Goal: Communication & Community: Answer question/provide support

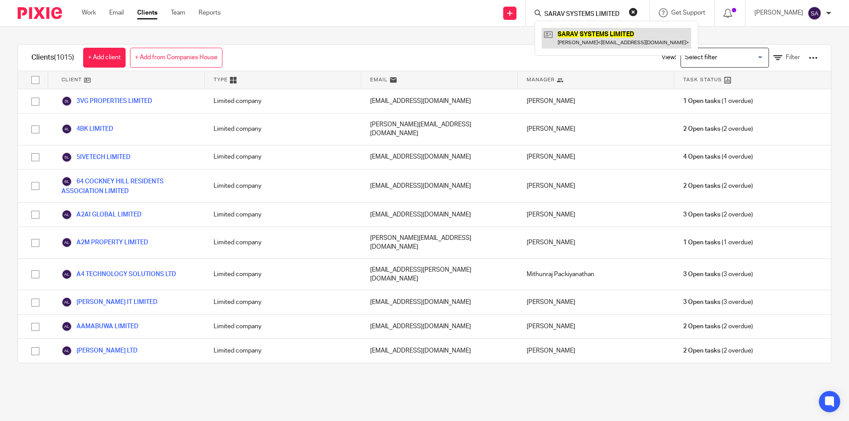
type input "SARAV SYSTEMS LIMITED"
click at [576, 34] on link at bounding box center [616, 38] width 149 height 20
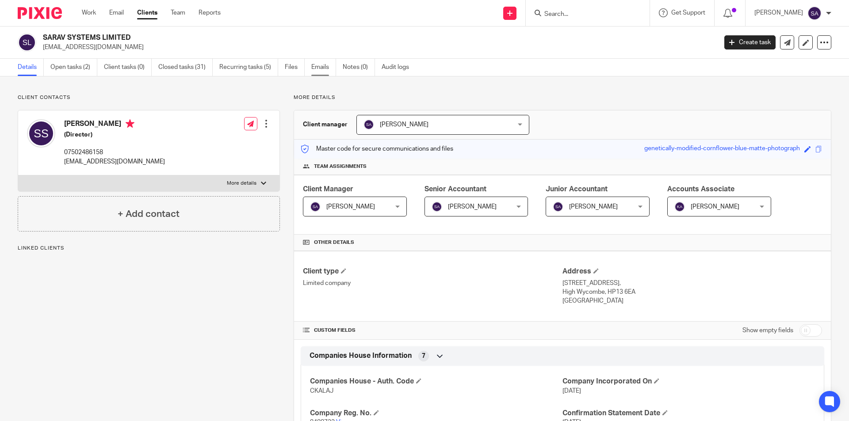
click at [324, 68] on link "Emails" at bounding box center [323, 67] width 25 height 17
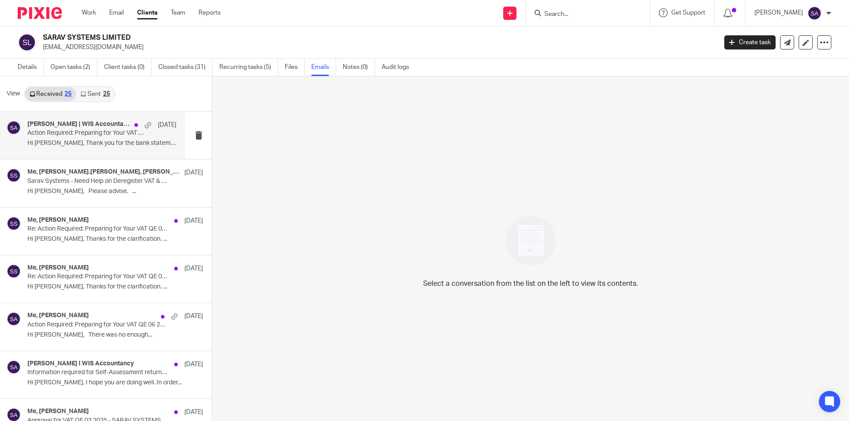
click at [82, 134] on p "Action Required: Preparing for Your VAT QE 09 2025 - SARAV SYSTEMS LIMITED" at bounding box center [86, 134] width 119 height 8
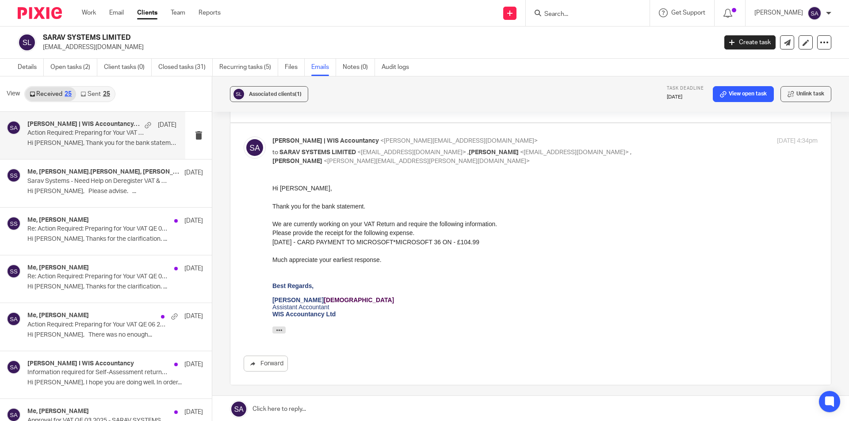
scroll to position [157, 0]
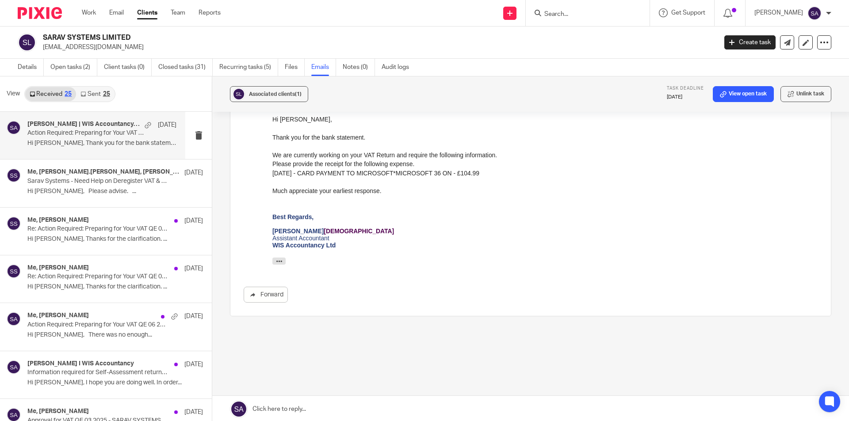
click at [303, 409] on link at bounding box center [530, 409] width 637 height 27
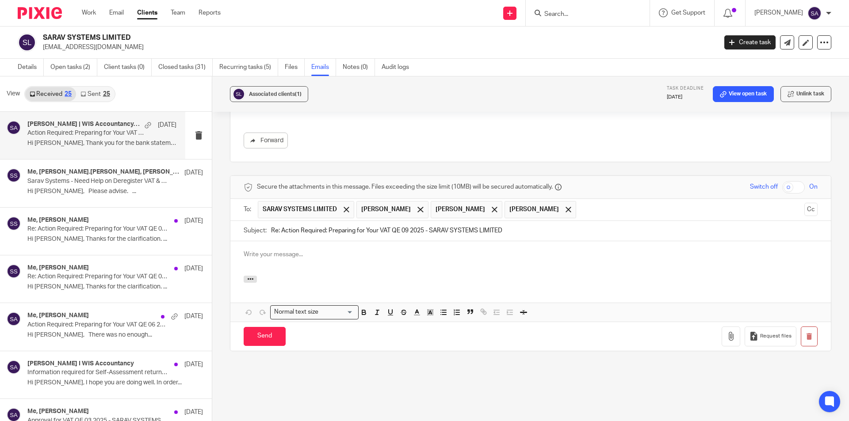
scroll to position [0, 0]
click at [295, 250] on p at bounding box center [531, 254] width 574 height 9
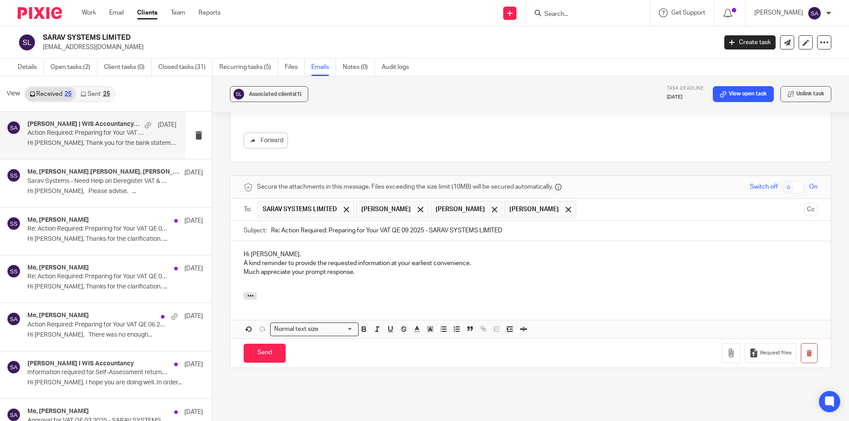
drag, startPoint x: 279, startPoint y: 222, endPoint x: 258, endPoint y: 222, distance: 21.2
click at [258, 222] on div "Subject: Re: Action Required: Preparing for Your VAT QE 09 2025 - SARAV SYSTEMS…" at bounding box center [531, 231] width 574 height 20
type input "Action Required: Preparing for Your VAT QE 09 2025 - SARAV SYSTEMS LIMITED"
click at [423, 207] on span at bounding box center [420, 210] width 6 height 6
click at [417, 207] on span at bounding box center [420, 210] width 6 height 6
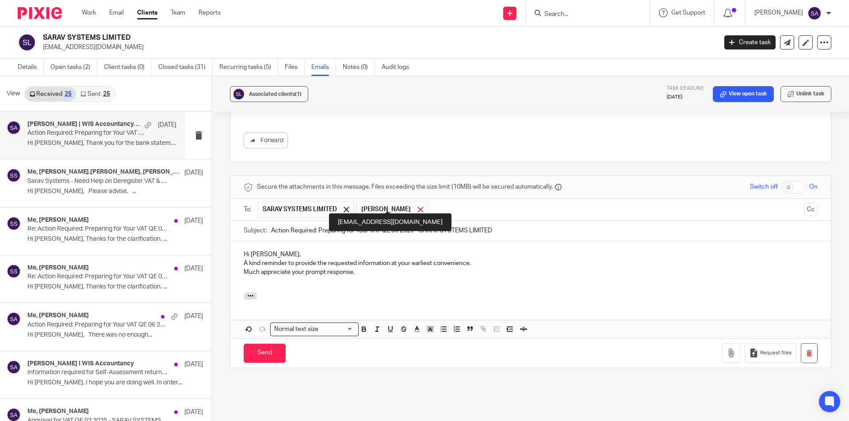
click at [417, 207] on span at bounding box center [420, 210] width 6 height 6
click at [804, 203] on button "Cc" at bounding box center [810, 209] width 13 height 13
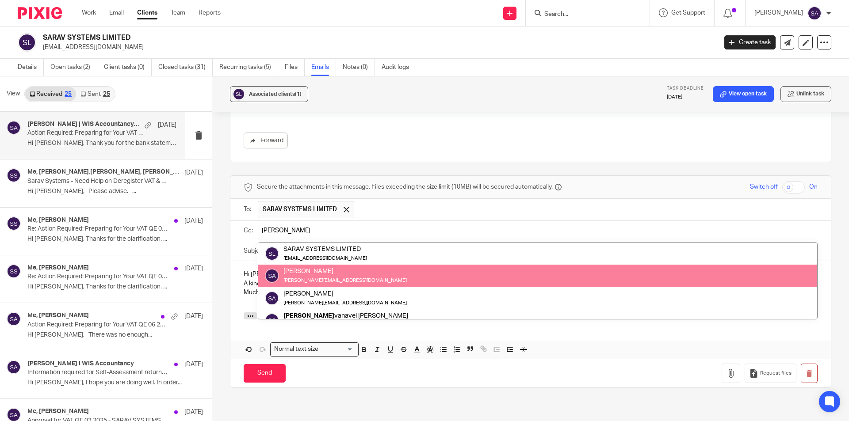
type input "[PERSON_NAME]"
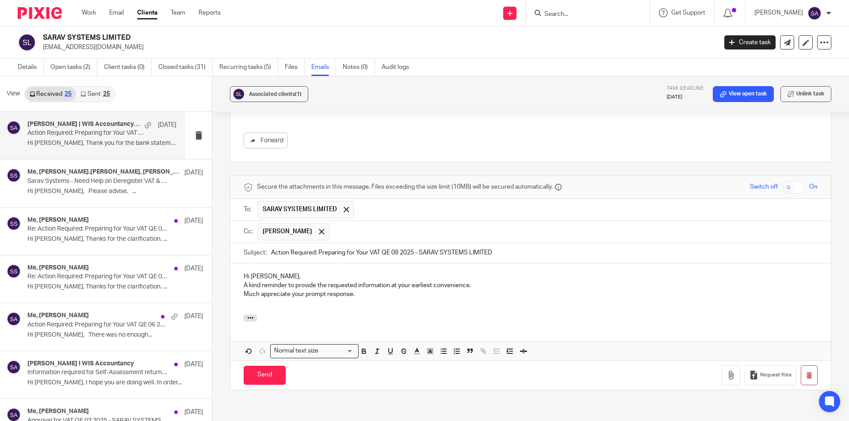
click at [342, 223] on input "text" at bounding box center [574, 231] width 480 height 17
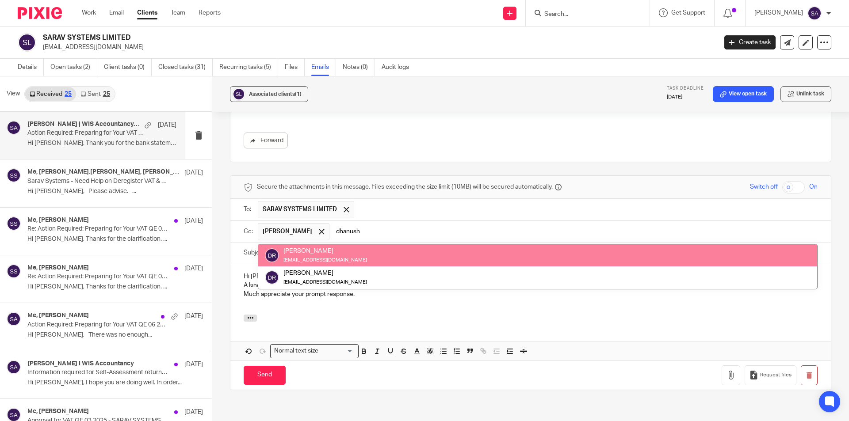
type input "dhanush"
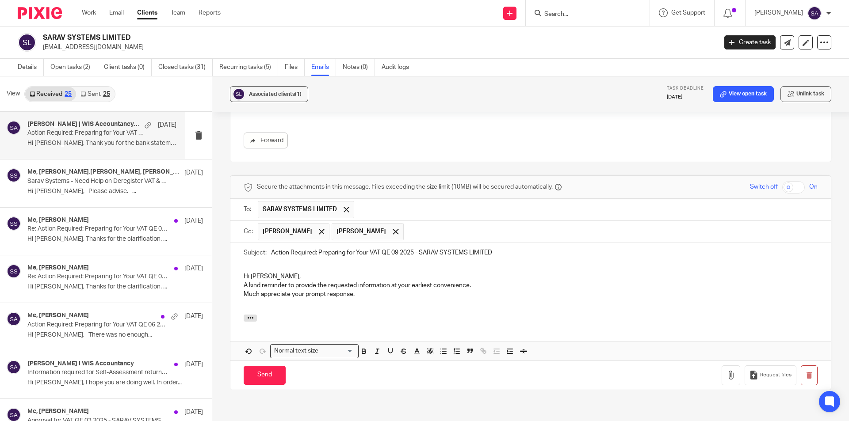
click at [244, 281] on p "A kind reminder to provide the requested information at your earliest convenien…" at bounding box center [531, 285] width 574 height 9
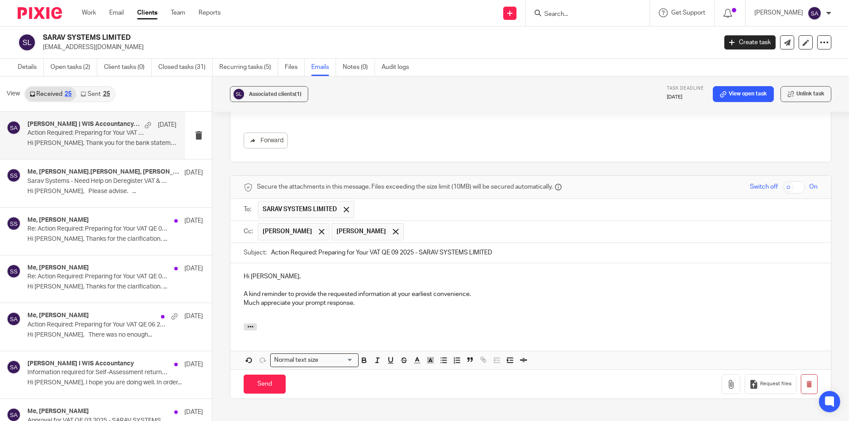
click at [244, 299] on p "Much appreciate your prompt response." at bounding box center [531, 303] width 574 height 9
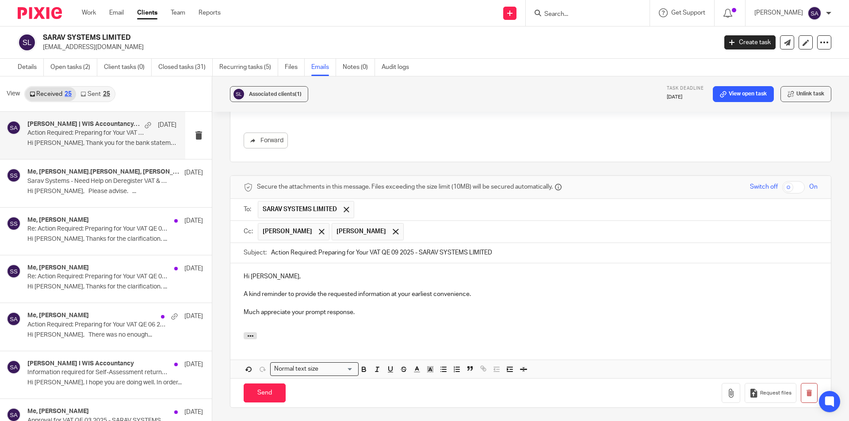
click at [305, 317] on p at bounding box center [531, 321] width 574 height 9
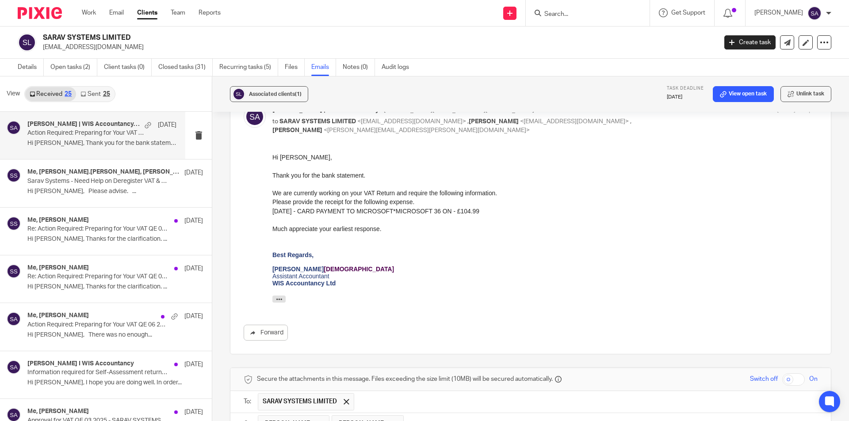
scroll to position [91, 0]
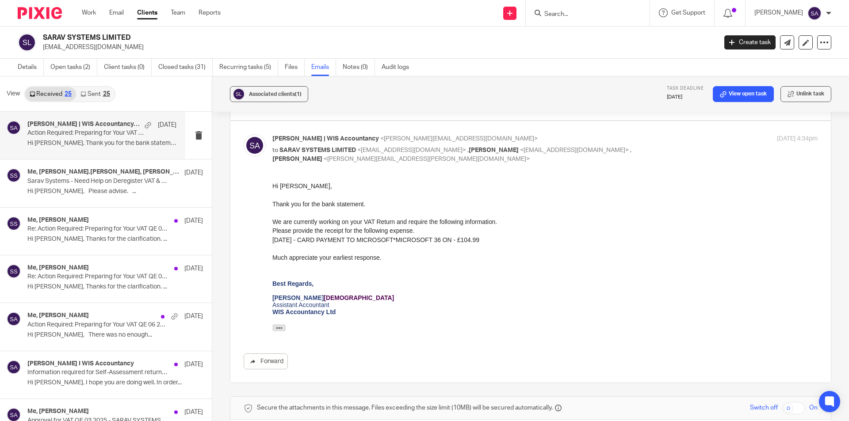
click at [284, 187] on div "Hi Sarav," at bounding box center [544, 186] width 545 height 9
copy div "Sarav"
click at [284, 187] on div "Hi Sarav," at bounding box center [544, 186] width 545 height 9
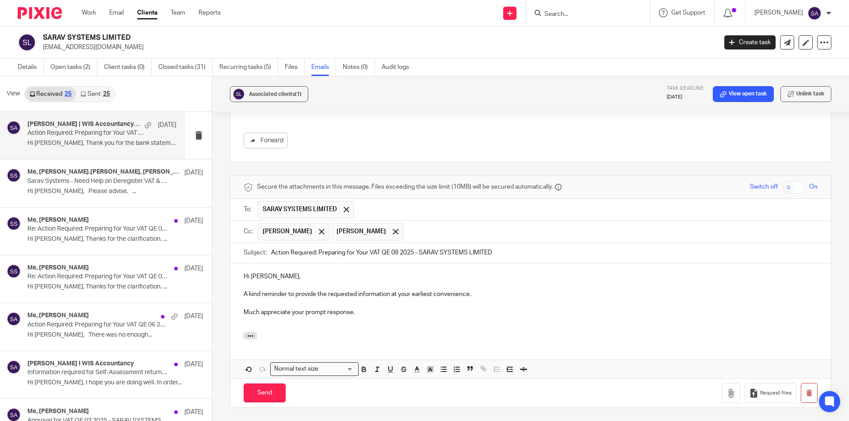
click at [257, 272] on p "Hi [PERSON_NAME]," at bounding box center [531, 276] width 574 height 9
click at [256, 272] on p "Hi [PERSON_NAME]," at bounding box center [531, 276] width 574 height 9
click at [264, 384] on input "Send" at bounding box center [265, 393] width 42 height 19
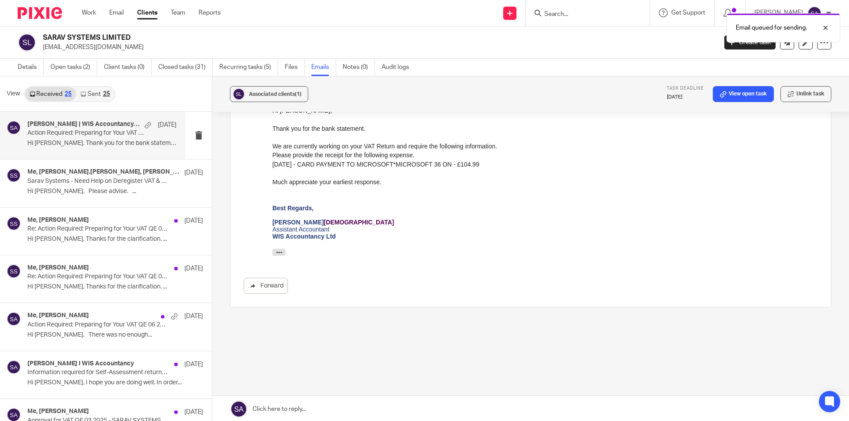
scroll to position [157, 0]
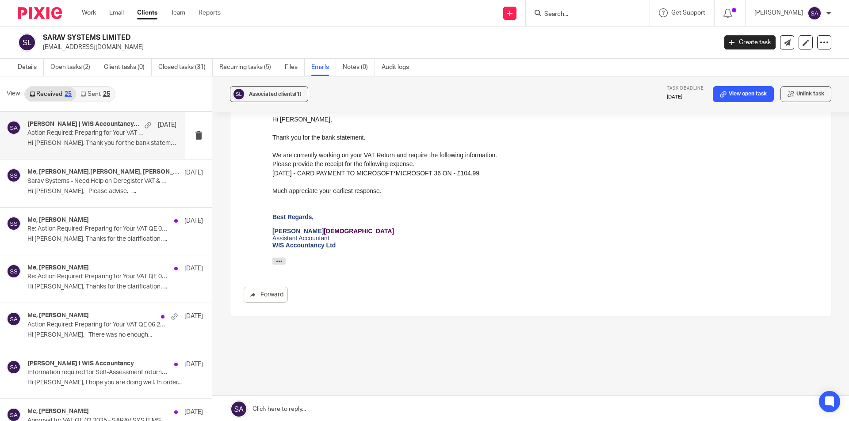
click at [575, 13] on input "Search" at bounding box center [583, 15] width 80 height 8
paste input "SK SOFT LTD"
type input "SK SOFT LTD"
click at [587, 35] on link at bounding box center [616, 38] width 149 height 20
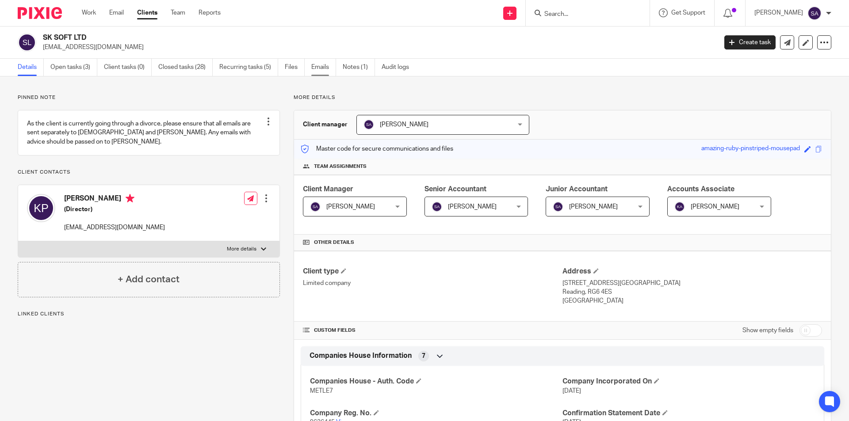
click at [324, 69] on link "Emails" at bounding box center [323, 67] width 25 height 17
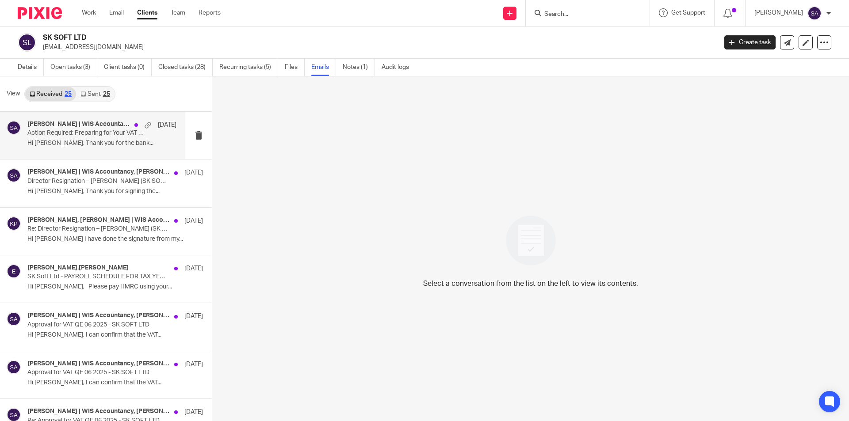
click at [60, 134] on p "Action Required: Preparing for Your VAT QE 09 2025 - SK SOFT LTD" at bounding box center [86, 134] width 119 height 8
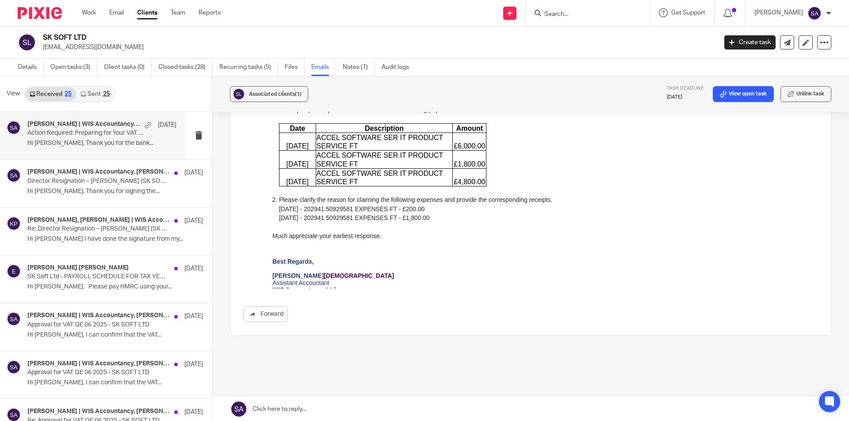
scroll to position [288, 0]
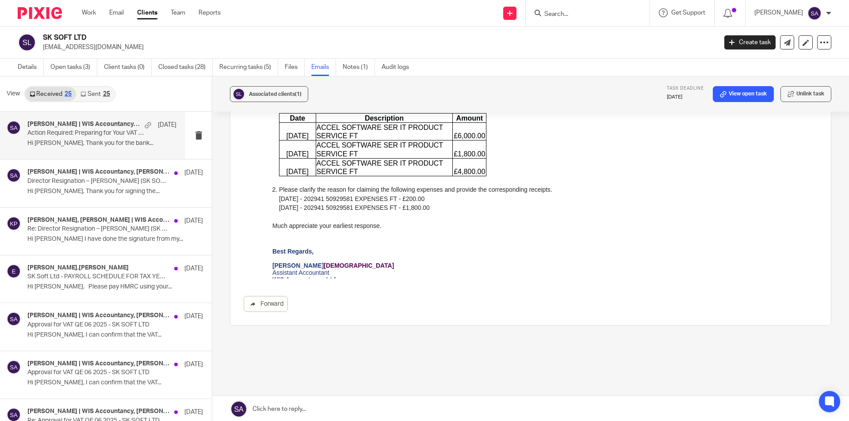
click at [325, 405] on link at bounding box center [530, 409] width 637 height 27
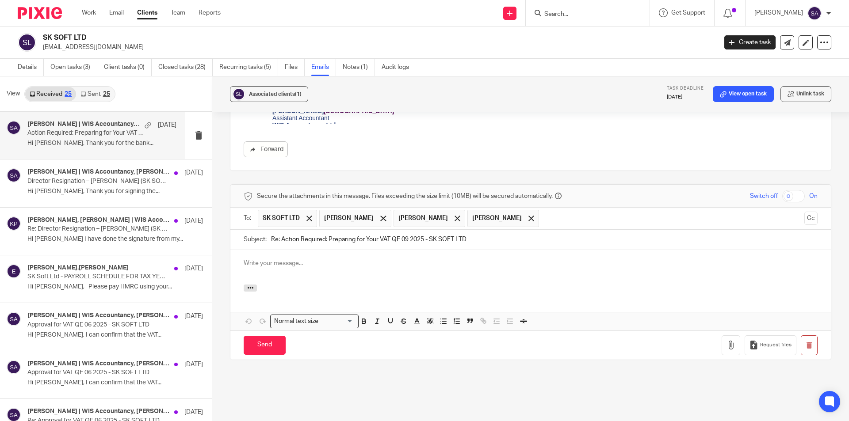
scroll to position [0, 0]
click at [278, 259] on p at bounding box center [531, 263] width 574 height 9
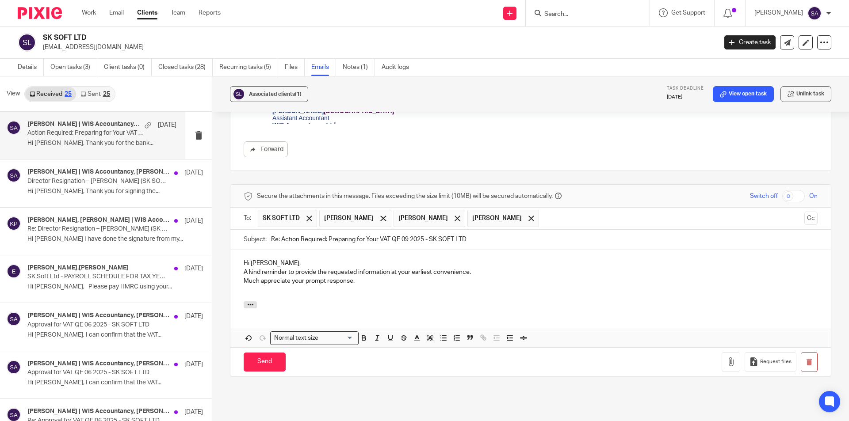
drag, startPoint x: 241, startPoint y: 254, endPoint x: 321, endPoint y: 256, distance: 80.0
click at [242, 254] on div "Hi Vinay, A kind reminder to provide the requested information at your earliest…" at bounding box center [530, 275] width 600 height 51
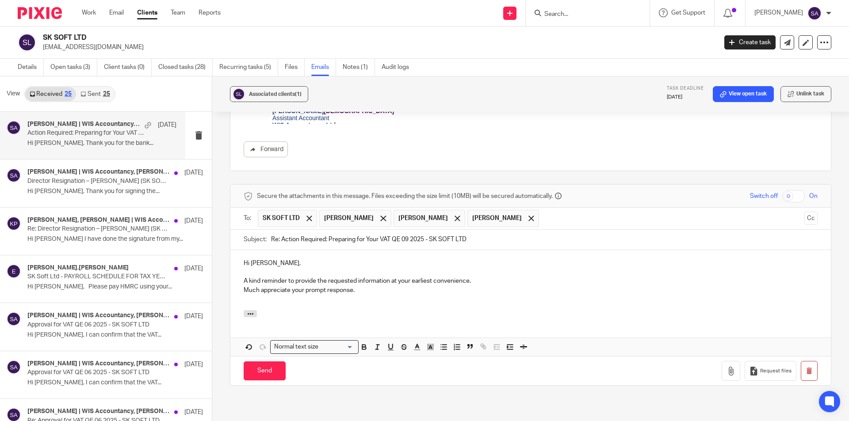
click at [244, 286] on p "Much appreciate your prompt response." at bounding box center [531, 290] width 574 height 9
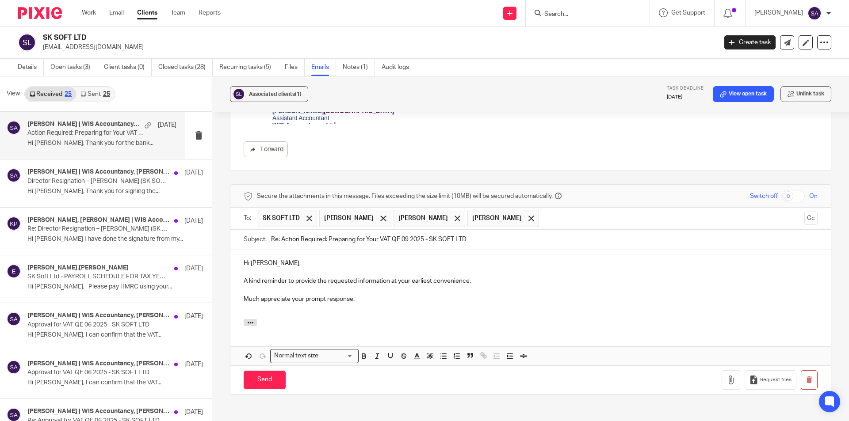
click at [281, 304] on p at bounding box center [531, 308] width 574 height 9
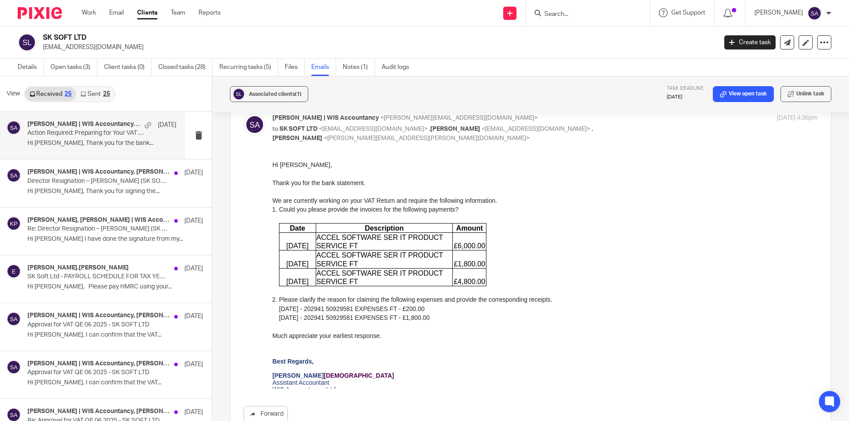
scroll to position [177, 0]
click at [289, 166] on div "Hi Krishna," at bounding box center [544, 165] width 545 height 9
copy div "Krishna"
click at [289, 166] on div "Hi Krishna," at bounding box center [544, 165] width 545 height 9
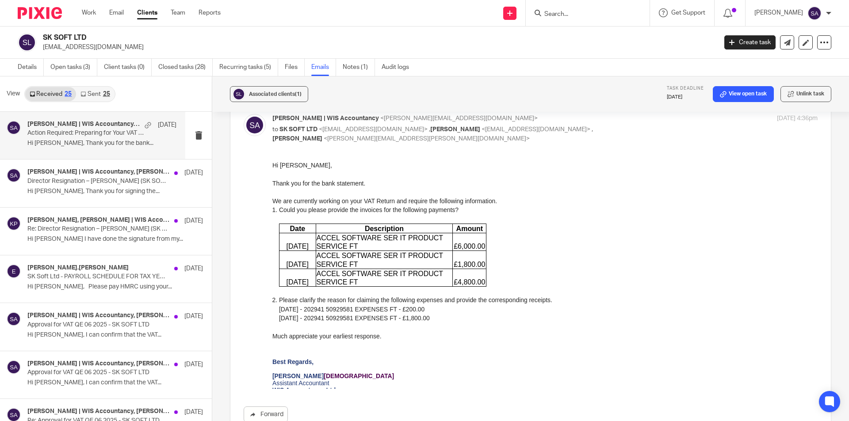
scroll to position [354, 0]
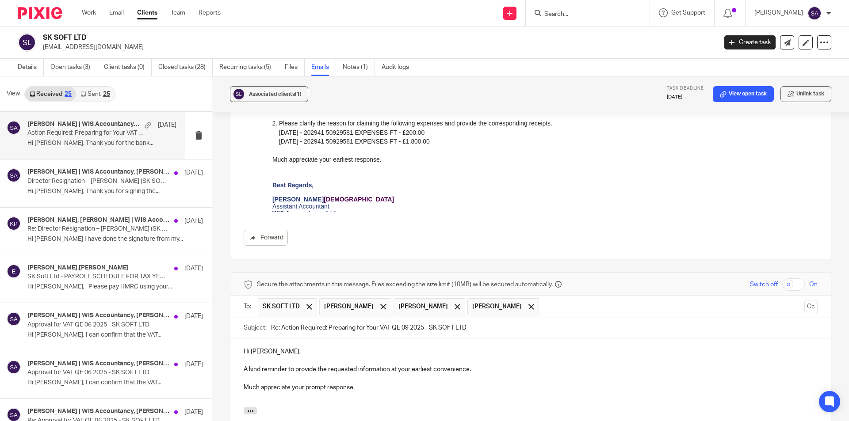
click at [258, 347] on p "Hi [PERSON_NAME]," at bounding box center [531, 351] width 574 height 9
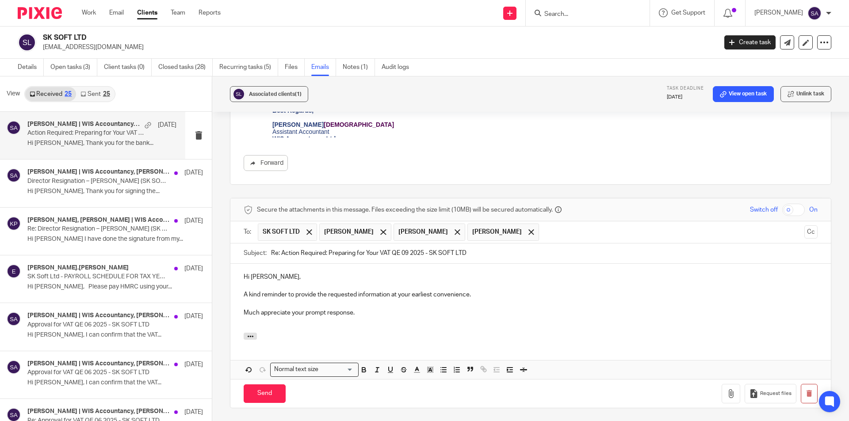
scroll to position [443, 0]
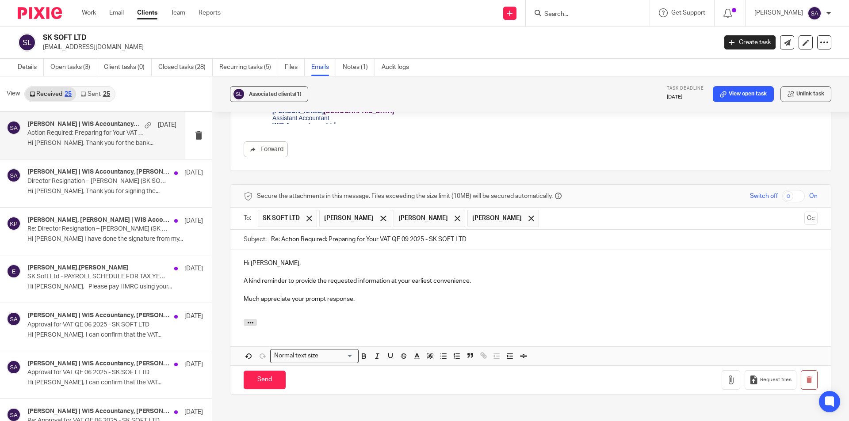
drag, startPoint x: 280, startPoint y: 219, endPoint x: 261, endPoint y: 222, distance: 18.8
click at [261, 230] on div "Subject: Re: Action Required: Preparing for Your VAT QE 09 2025 - SK SOFT LTD" at bounding box center [531, 240] width 574 height 20
type input "Action Required: Preparing for Your VAT QE 09 2025 - SK SOFT LTD"
click at [386, 216] on span at bounding box center [383, 219] width 6 height 6
click at [378, 212] on div at bounding box center [383, 218] width 10 height 13
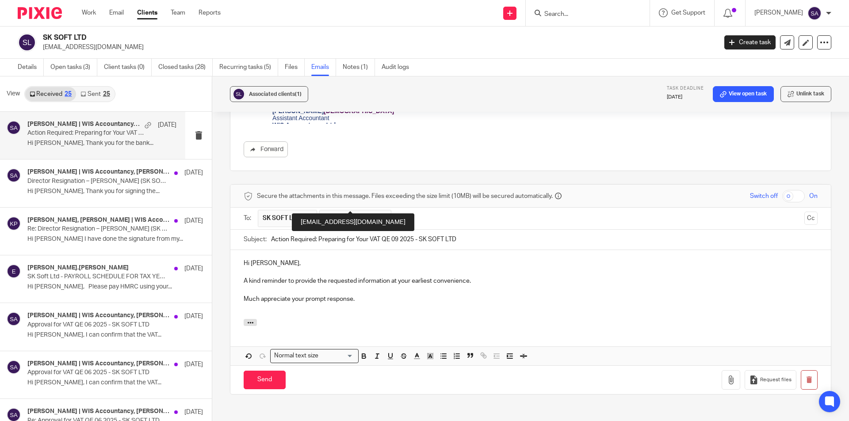
click at [380, 216] on span at bounding box center [383, 219] width 6 height 6
click at [804, 212] on button "Cc" at bounding box center [810, 218] width 13 height 13
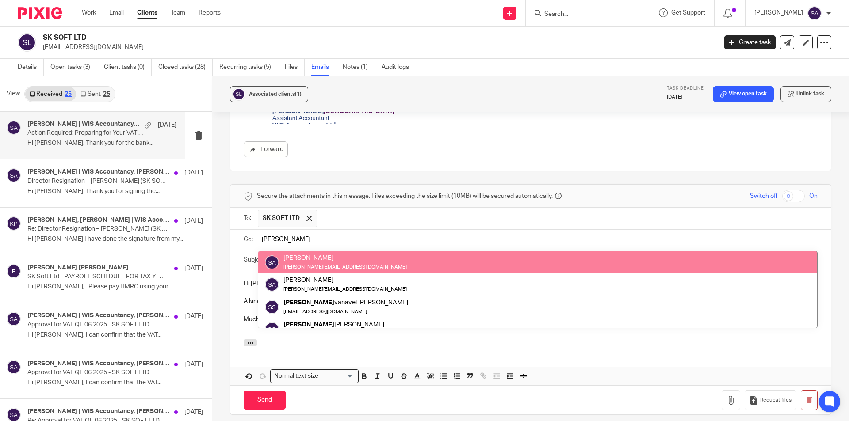
type input "[PERSON_NAME]"
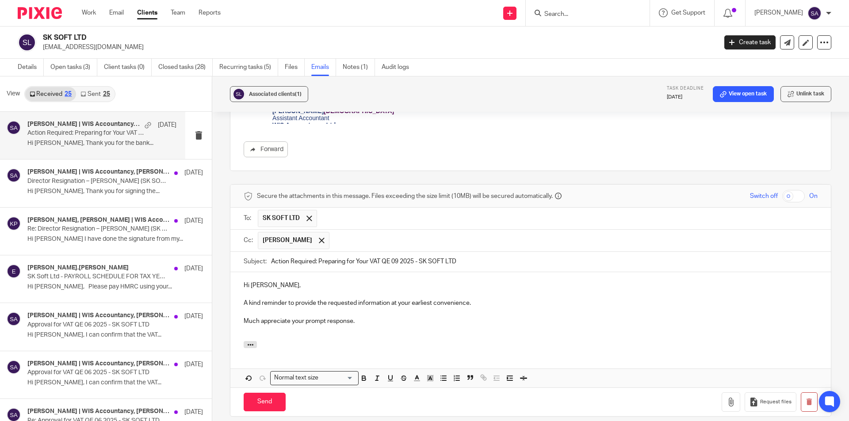
click at [349, 232] on input "text" at bounding box center [574, 240] width 480 height 17
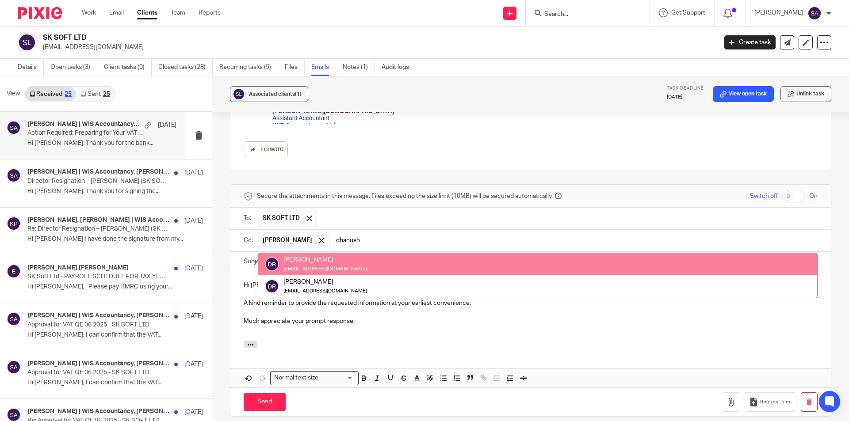
type input "dhanush"
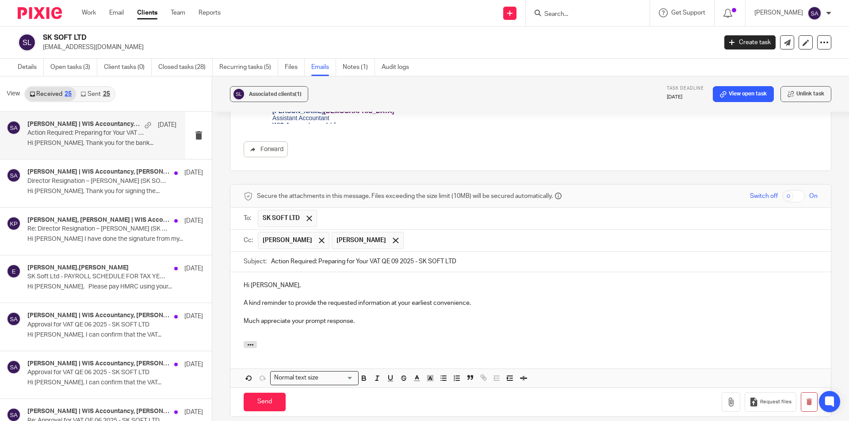
click at [379, 317] on p "Much appreciate your prompt response." at bounding box center [531, 321] width 574 height 9
click at [263, 393] on input "Send" at bounding box center [265, 402] width 42 height 19
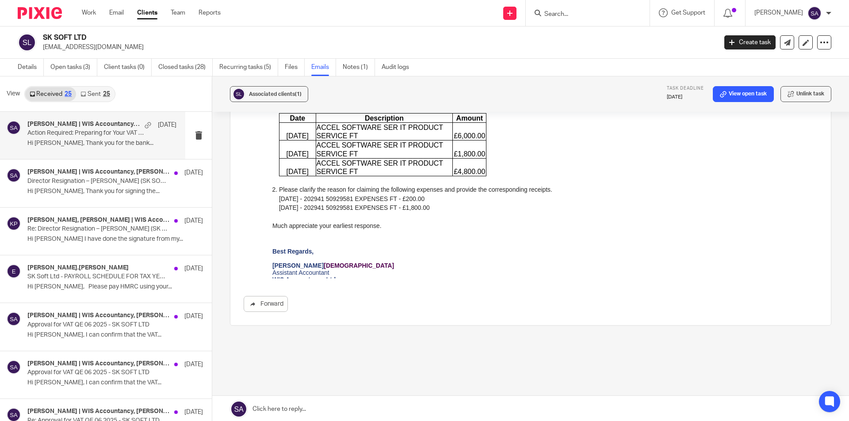
click at [569, 11] on input "Search" at bounding box center [583, 15] width 80 height 8
paste input "THINKOBJECT LTD"
type input "THINKOBJECT"
click at [604, 39] on link at bounding box center [616, 38] width 149 height 20
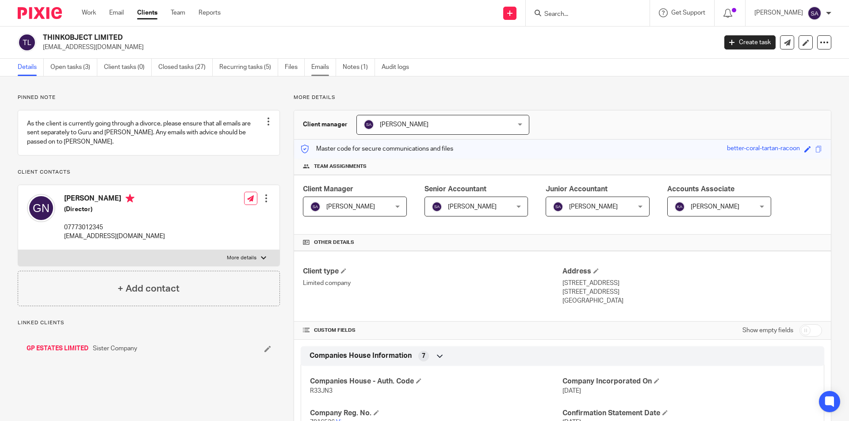
click at [323, 68] on link "Emails" at bounding box center [323, 67] width 25 height 17
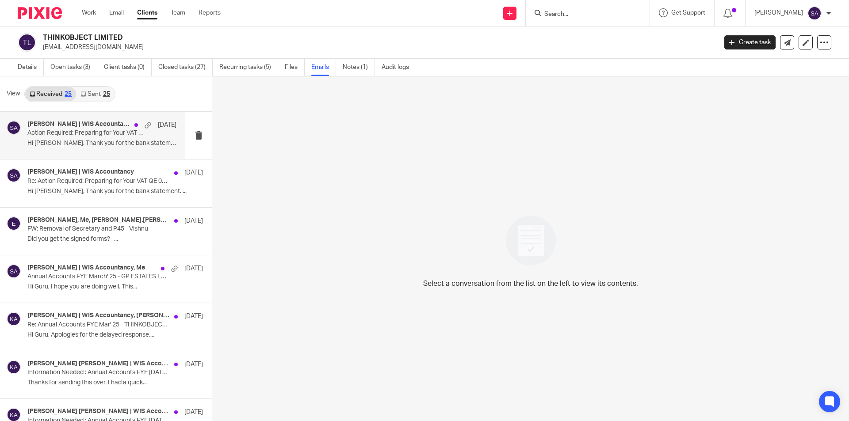
click at [101, 132] on p "Action Required: Preparing for Your VAT QE 09 2025 - THINKOBJECT LTD" at bounding box center [86, 134] width 119 height 8
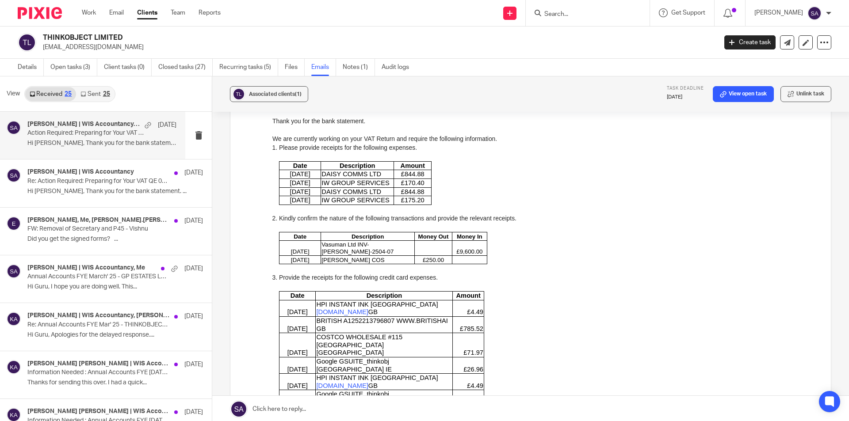
scroll to position [442, 0]
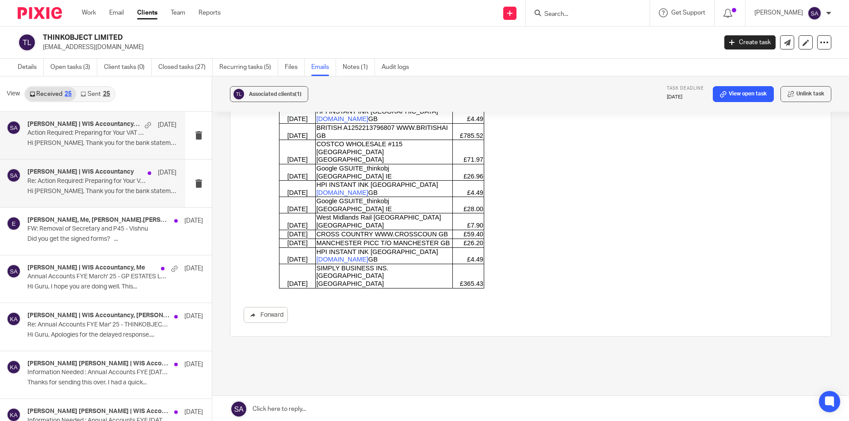
click at [113, 189] on p "Hi Guru, Thank you for the bank statement. ..." at bounding box center [101, 192] width 149 height 8
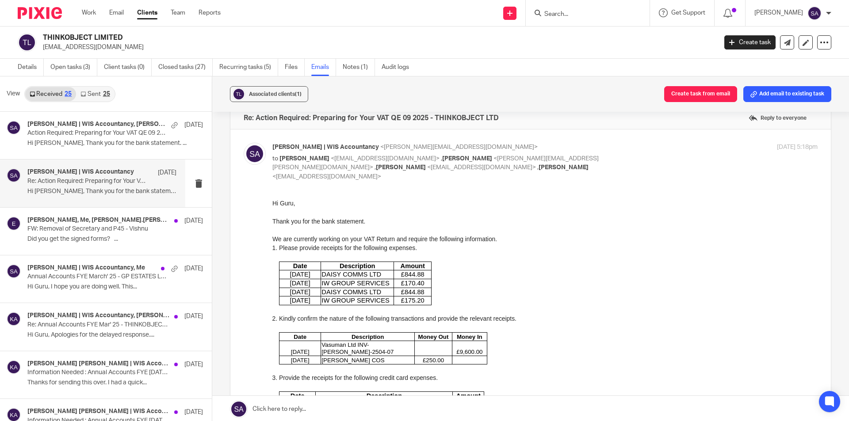
scroll to position [0, 0]
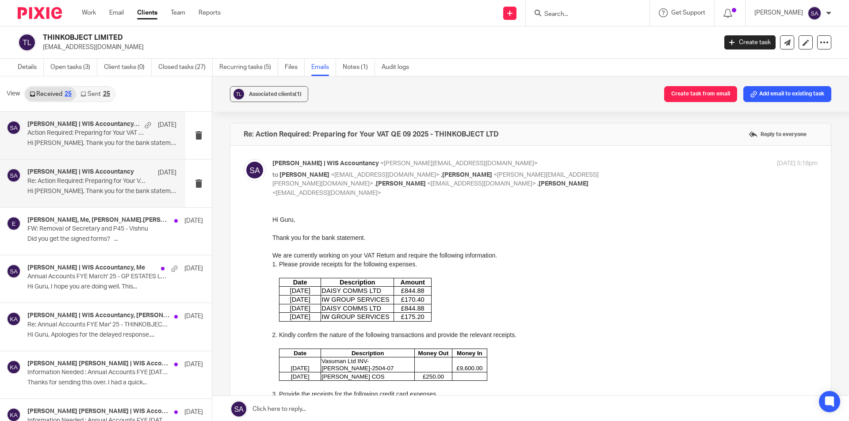
click at [68, 134] on p "Action Required: Preparing for Your VAT QE 09 2025 - THINKOBJECT LTD" at bounding box center [86, 134] width 119 height 8
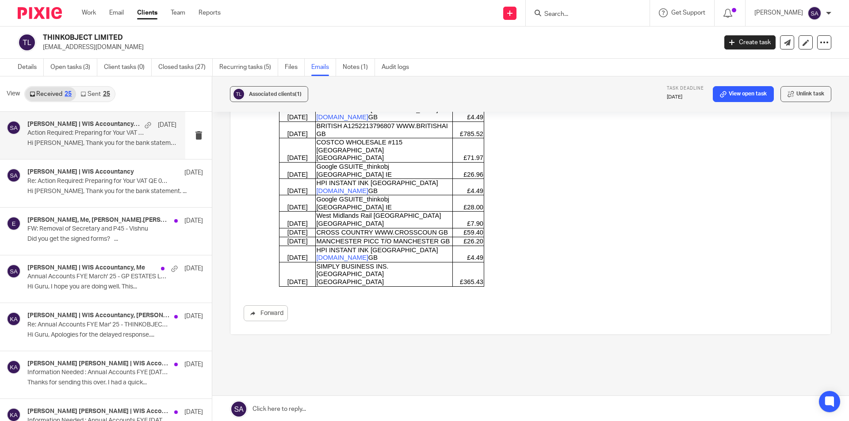
scroll to position [444, 0]
click at [296, 409] on link at bounding box center [530, 409] width 637 height 27
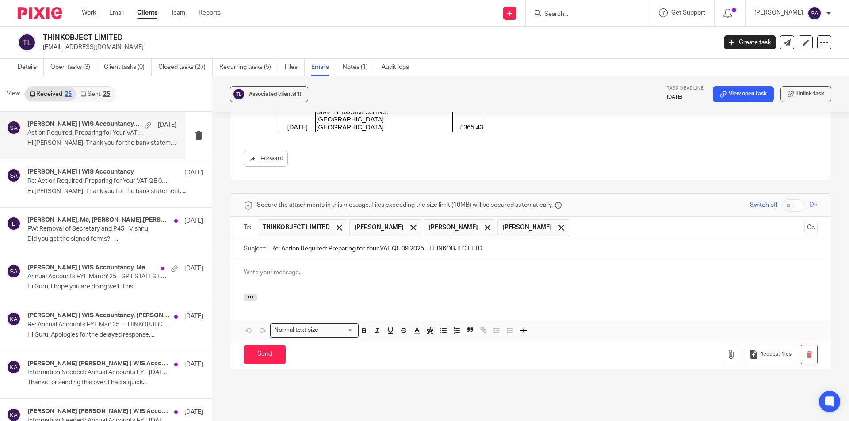
scroll to position [0, 0]
click at [276, 268] on p at bounding box center [531, 272] width 574 height 9
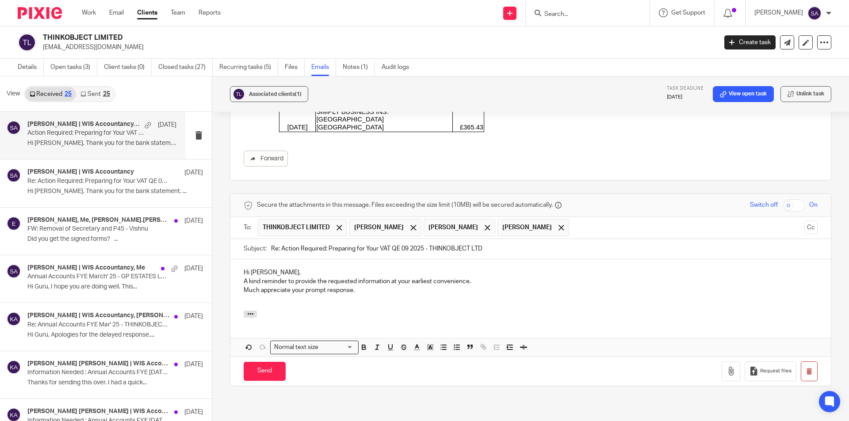
click at [244, 277] on p "A kind reminder to provide the requested information at your earliest convenien…" at bounding box center [531, 281] width 574 height 9
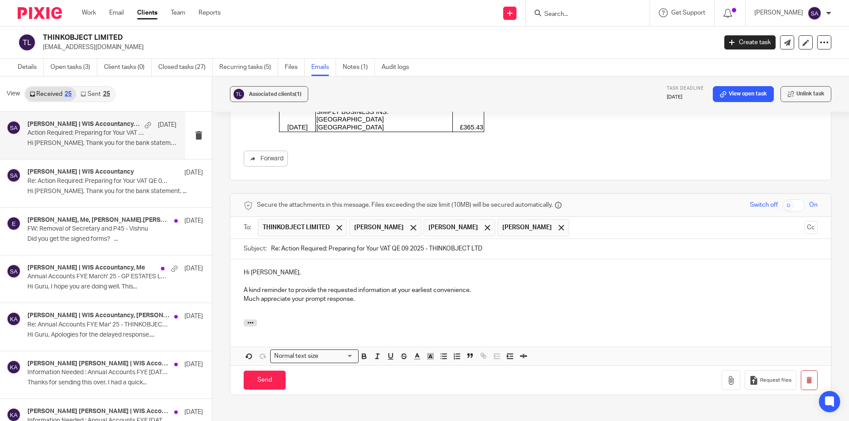
click at [244, 295] on p "Much appreciate your prompt response." at bounding box center [531, 299] width 574 height 9
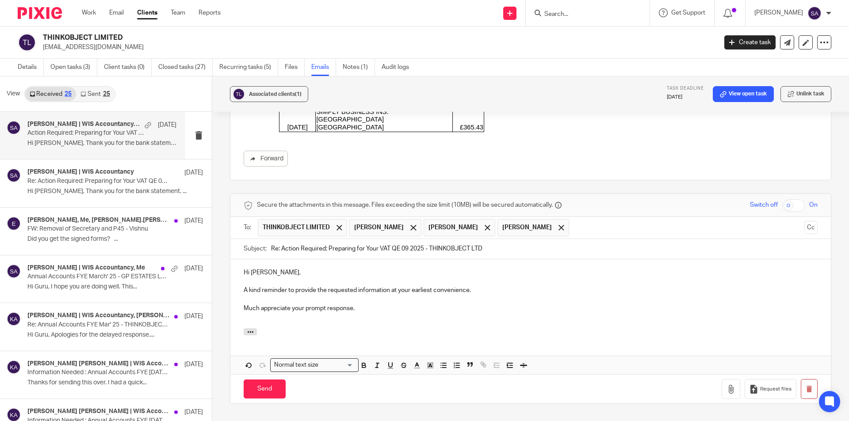
click at [283, 313] on p at bounding box center [531, 317] width 574 height 9
drag, startPoint x: 280, startPoint y: 221, endPoint x: 255, endPoint y: 224, distance: 24.9
click at [255, 239] on div "Subject: Re: Action Required: Preparing for Your VAT QE 09 2025 - THINKOBJECT L…" at bounding box center [531, 249] width 574 height 20
type input "Action Required: Preparing for Your VAT QE 09 2025 - THINKOBJECT LTD"
click at [416, 225] on span at bounding box center [413, 228] width 6 height 6
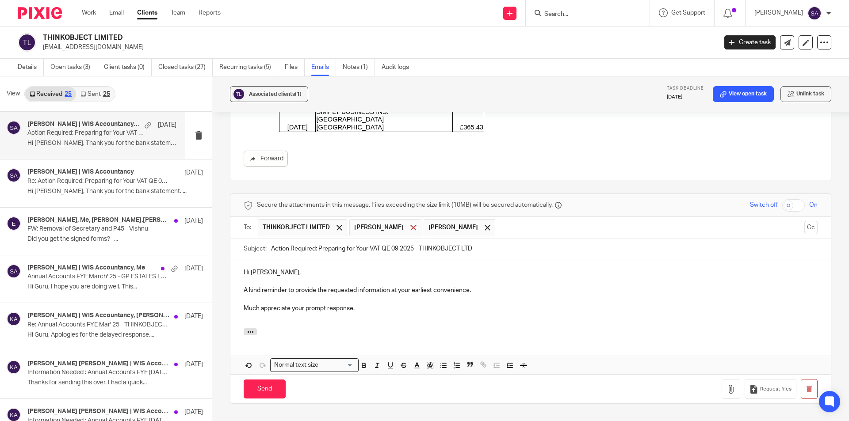
click at [408, 221] on div at bounding box center [413, 227] width 10 height 13
click at [410, 225] on span at bounding box center [413, 228] width 6 height 6
click at [804, 221] on button "Cc" at bounding box center [810, 227] width 13 height 13
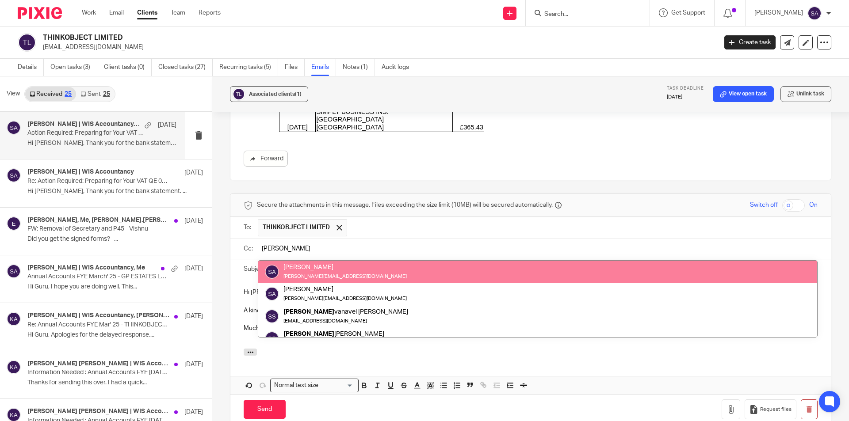
type input "[PERSON_NAME]"
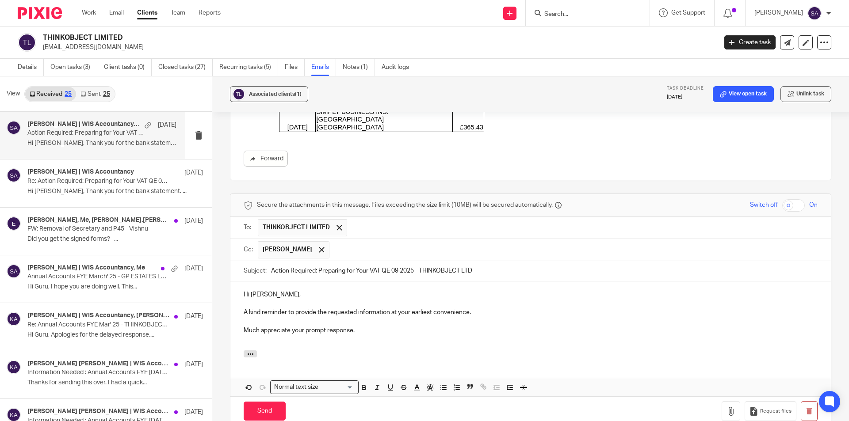
click at [359, 241] on input "text" at bounding box center [574, 249] width 480 height 17
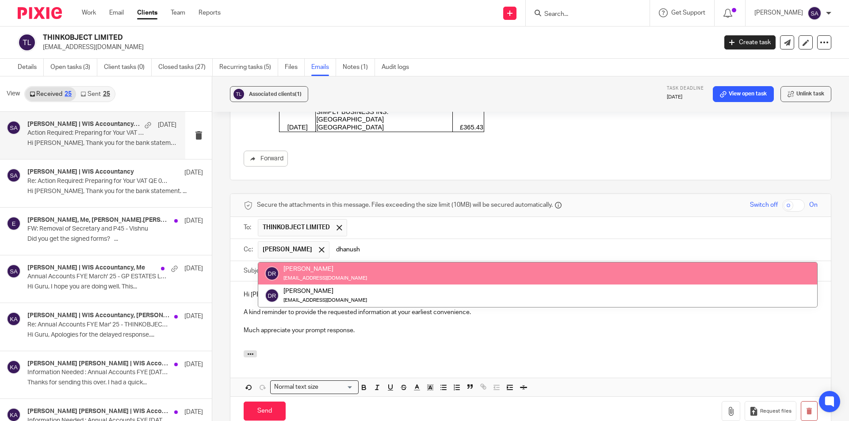
type input "dhanush"
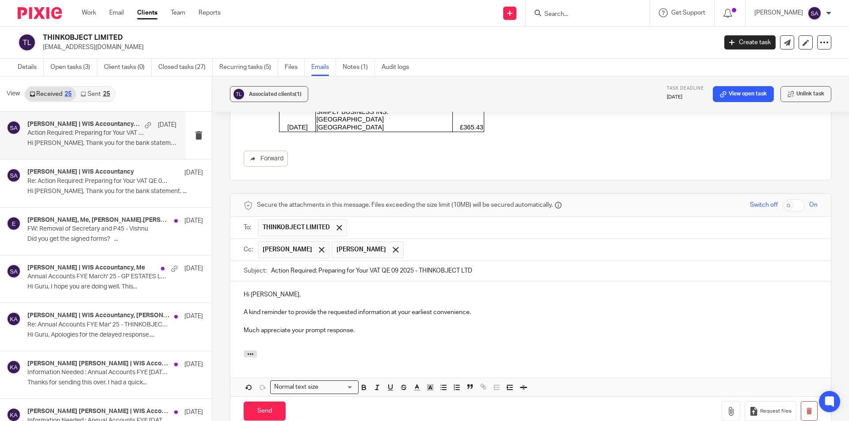
click at [369, 326] on p "Much appreciate your prompt response." at bounding box center [531, 330] width 574 height 9
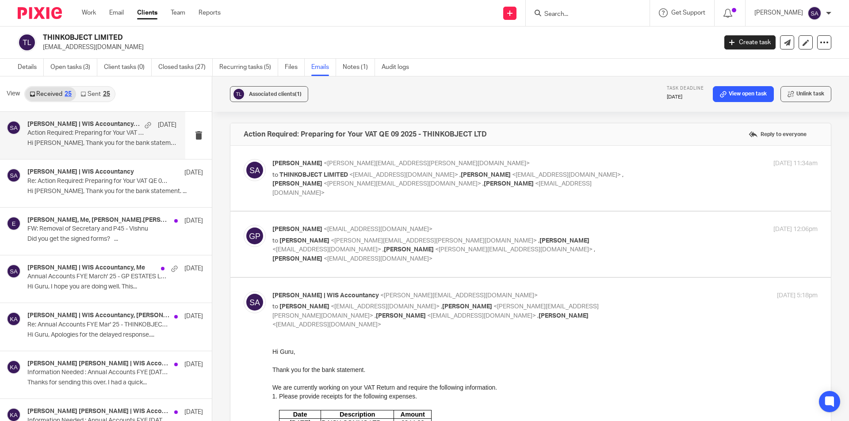
click at [285, 352] on div "Hi Guru," at bounding box center [544, 351] width 545 height 9
copy div "Guru"
click at [285, 352] on div "Hi Guru," at bounding box center [544, 351] width 545 height 9
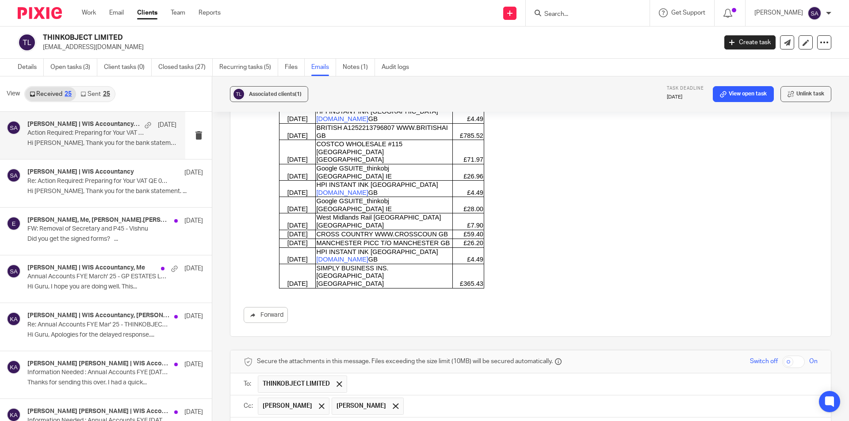
scroll to position [575, 0]
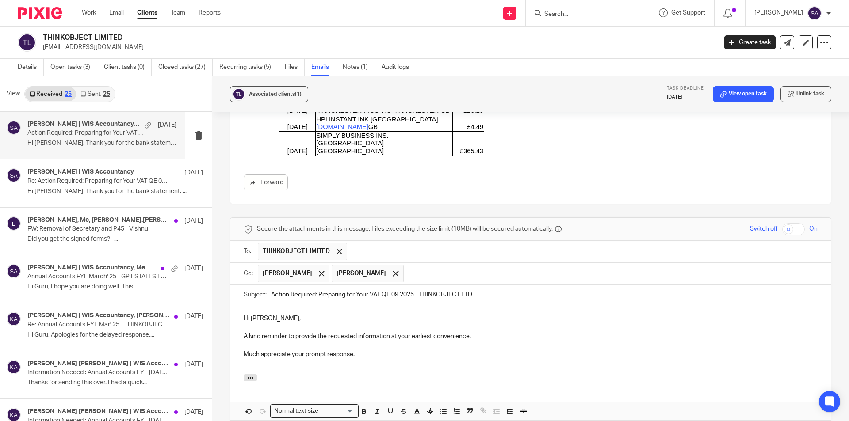
click at [254, 314] on p "Hi [PERSON_NAME]," at bounding box center [531, 318] width 574 height 9
click at [363, 350] on p "Much appreciate your prompt response." at bounding box center [531, 354] width 574 height 9
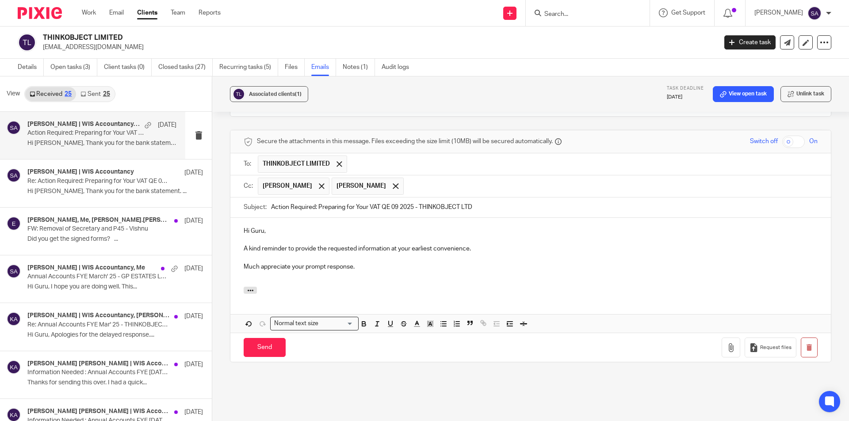
scroll to position [663, 0]
click at [263, 337] on input "Send" at bounding box center [265, 346] width 42 height 19
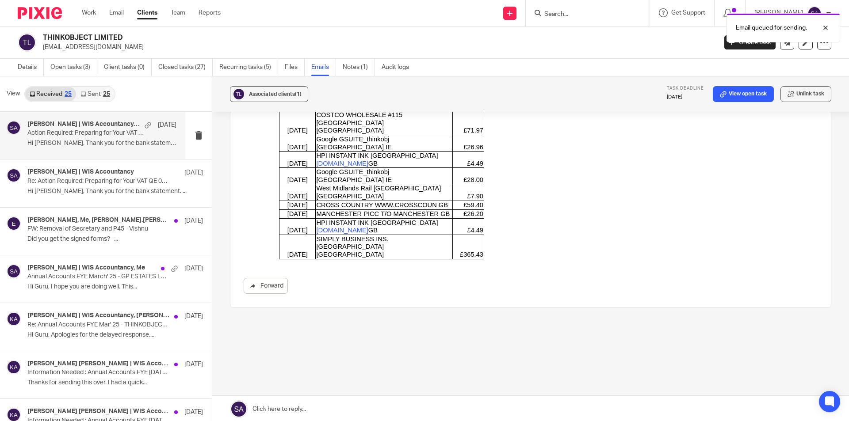
scroll to position [444, 0]
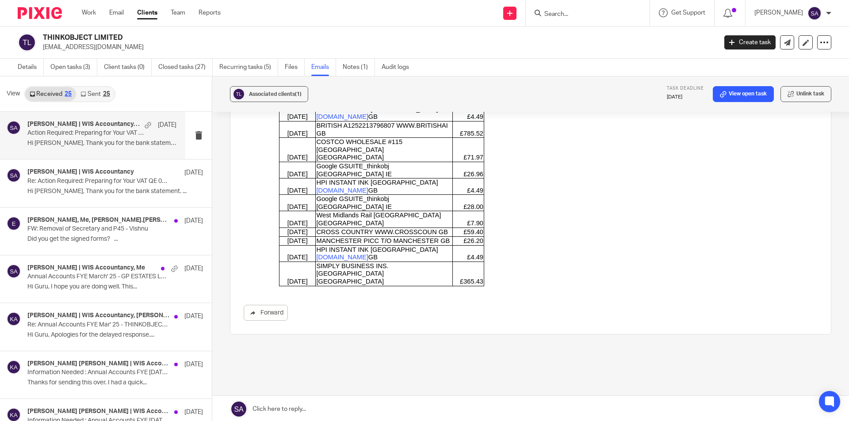
click at [569, 15] on input "Search" at bounding box center [583, 15] width 80 height 8
paste input "XCESS CONSULTANCY LIMITED"
type input "XCESS CONSULTANCY LIMITED"
click at [589, 36] on link at bounding box center [616, 38] width 149 height 20
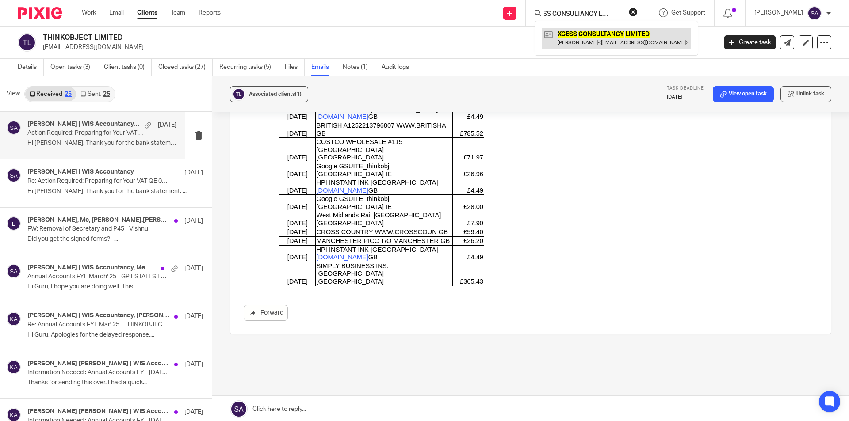
scroll to position [0, 0]
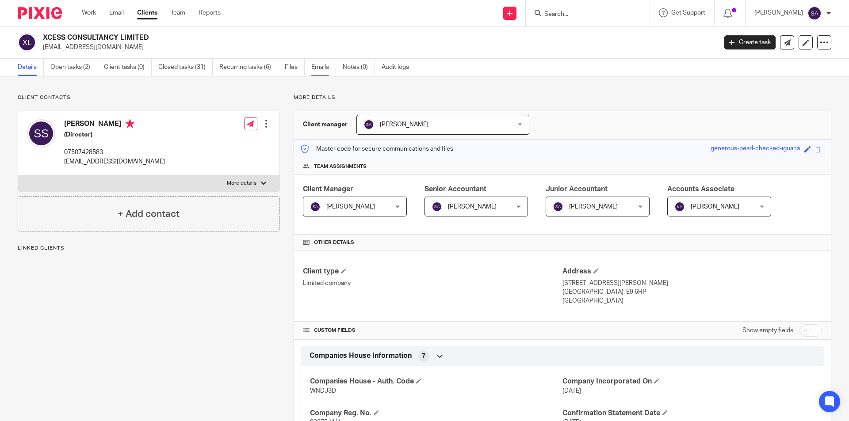
click at [326, 66] on link "Emails" at bounding box center [323, 67] width 25 height 17
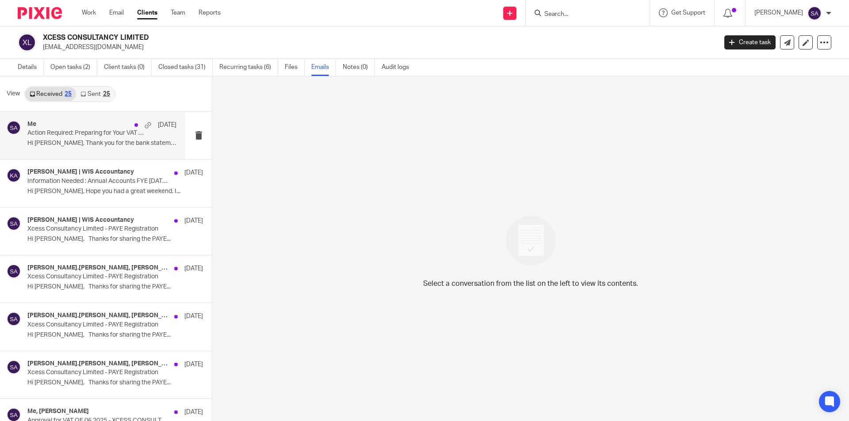
click at [102, 135] on p "Action Required: Preparing for Your VAT QE 09 2025 - XCESS CONSULTANCY LIMITED" at bounding box center [86, 134] width 119 height 8
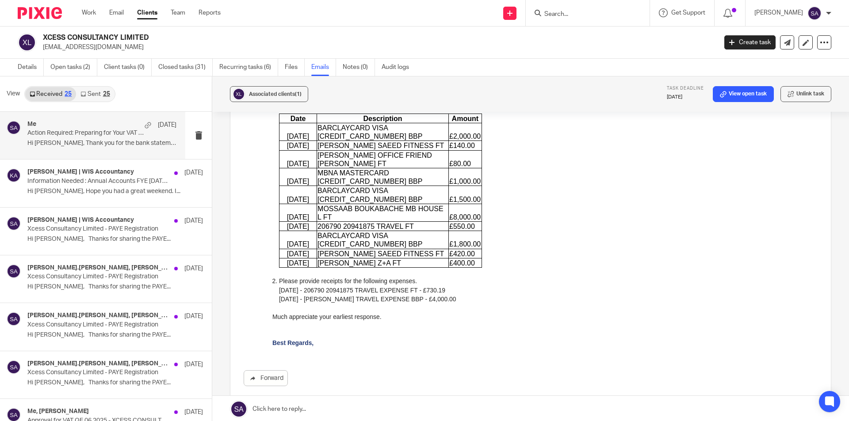
scroll to position [428, 0]
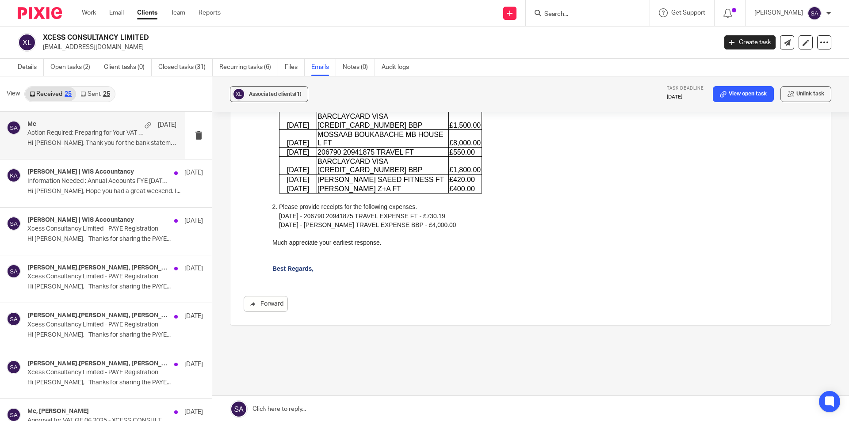
click at [296, 405] on link at bounding box center [530, 409] width 637 height 27
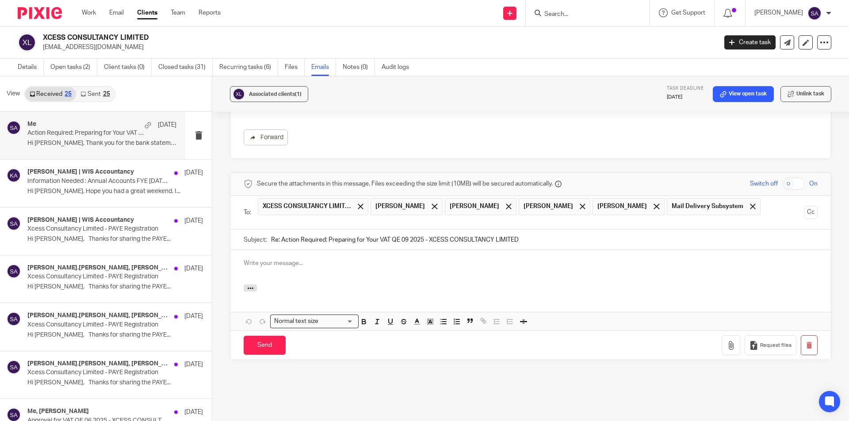
scroll to position [0, 0]
click at [358, 204] on span at bounding box center [361, 207] width 6 height 6
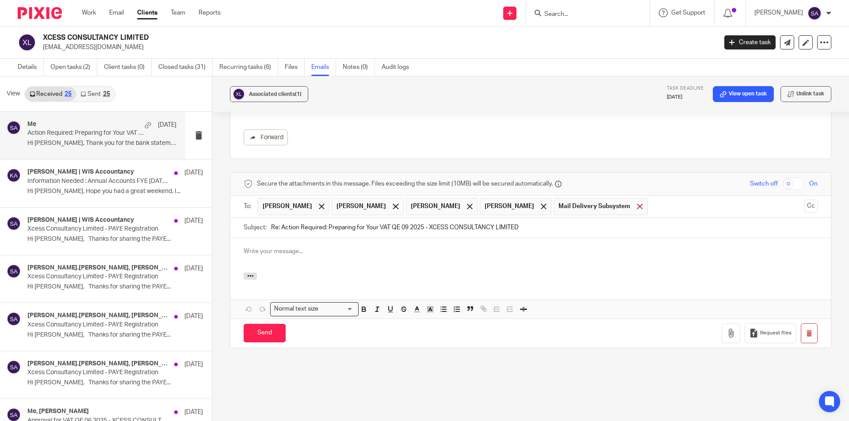
click at [637, 204] on span at bounding box center [640, 207] width 6 height 6
click at [290, 247] on p at bounding box center [531, 251] width 574 height 9
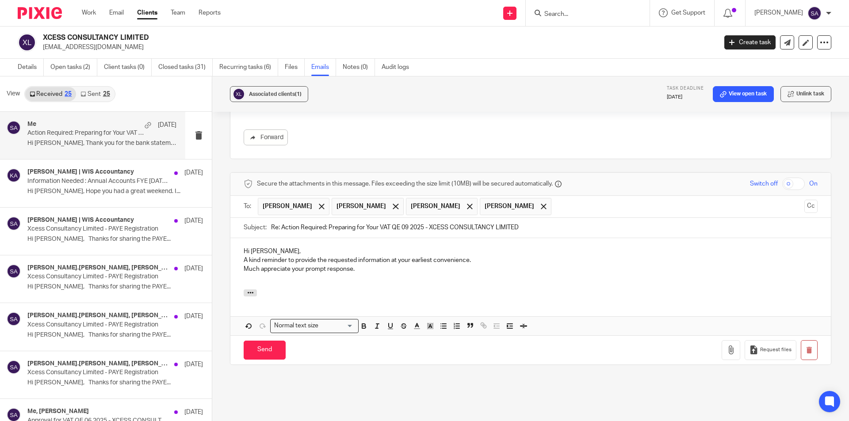
click at [244, 256] on p "A kind reminder to provide the requested information at your earliest convenien…" at bounding box center [531, 260] width 574 height 9
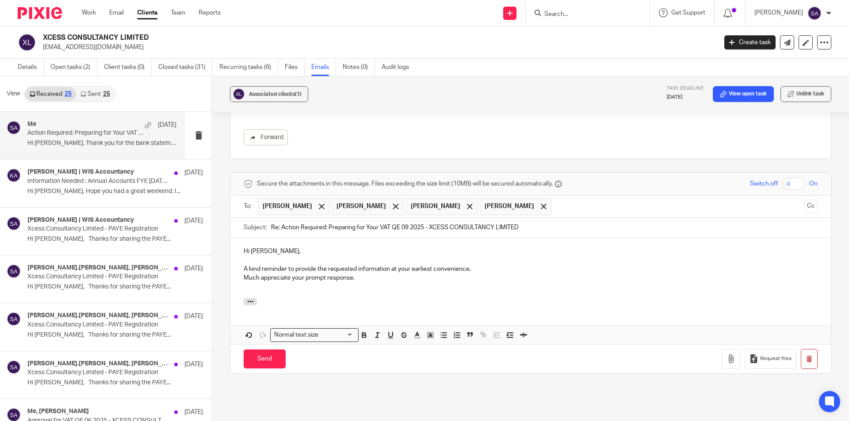
click at [241, 260] on div "Hi [PERSON_NAME], A kind reminder to provide the requested information at your …" at bounding box center [530, 268] width 600 height 60
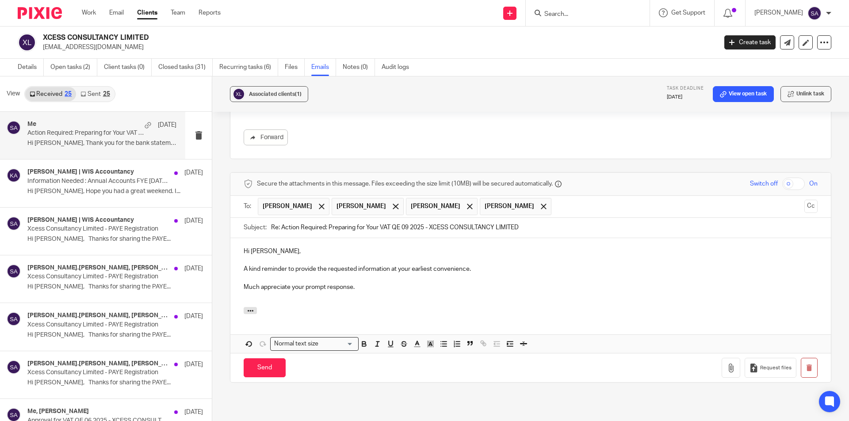
click at [266, 292] on p at bounding box center [531, 296] width 574 height 9
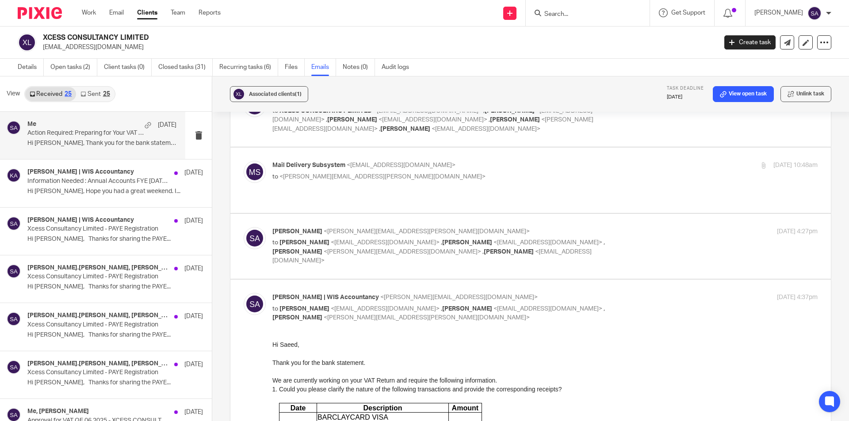
scroll to position [108, 0]
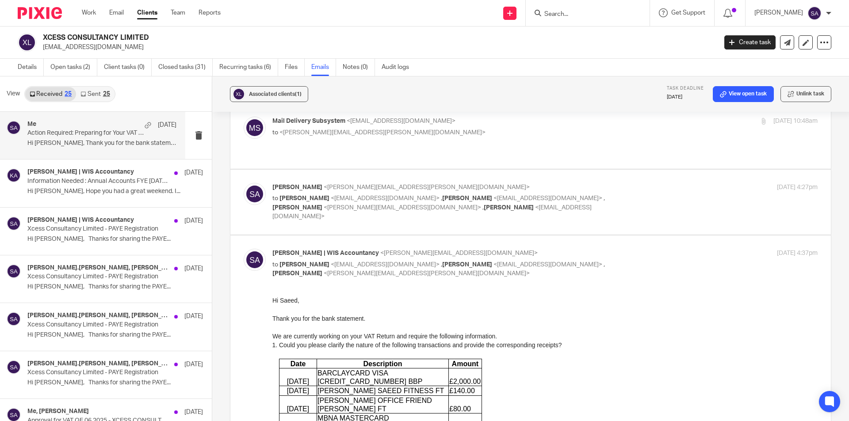
click at [286, 300] on div "Hi Saeed," at bounding box center [544, 300] width 545 height 9
copy div "Saeed"
click at [286, 300] on div "Hi Saeed," at bounding box center [544, 300] width 545 height 9
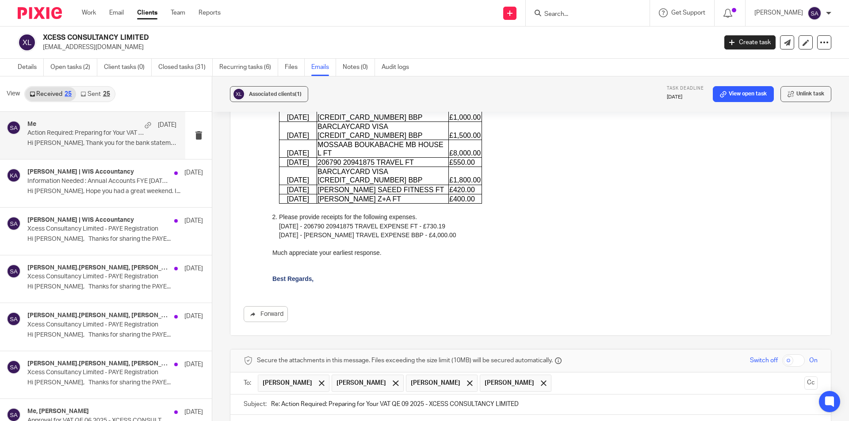
scroll to position [639, 0]
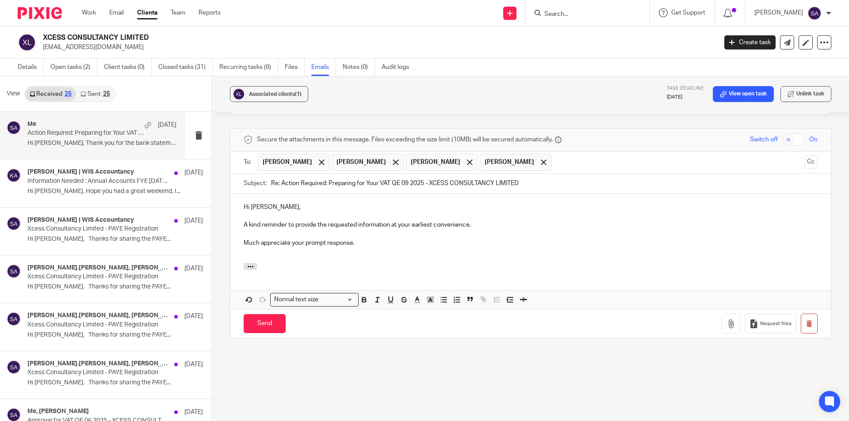
click at [256, 203] on p "Hi [PERSON_NAME]," at bounding box center [531, 207] width 574 height 9
drag, startPoint x: 280, startPoint y: 165, endPoint x: 264, endPoint y: 166, distance: 16.4
click at [264, 174] on div "Subject: Re: Action Required: Preparing for Your VAT QE 09 2025 - XCESS CONSULT…" at bounding box center [531, 184] width 574 height 20
type input "Action Required: Preparing for Your VAT QE 09 2025 - XCESS CONSULTANCY LIMITED"
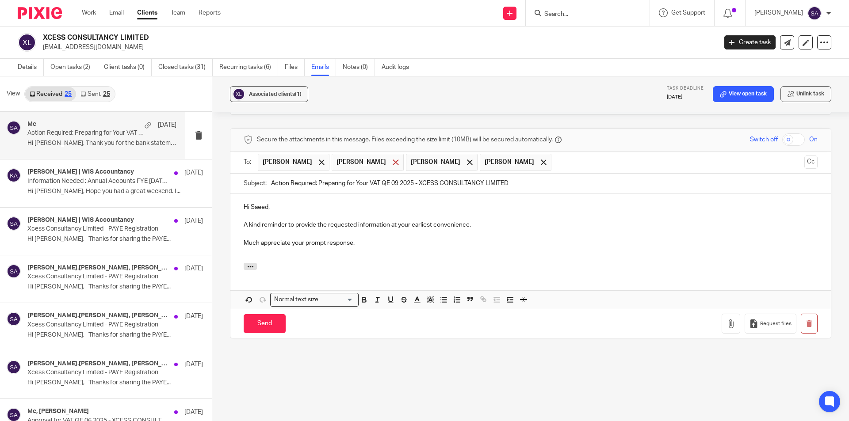
click at [398, 160] on span at bounding box center [396, 163] width 6 height 6
click at [393, 160] on span at bounding box center [396, 163] width 6 height 6
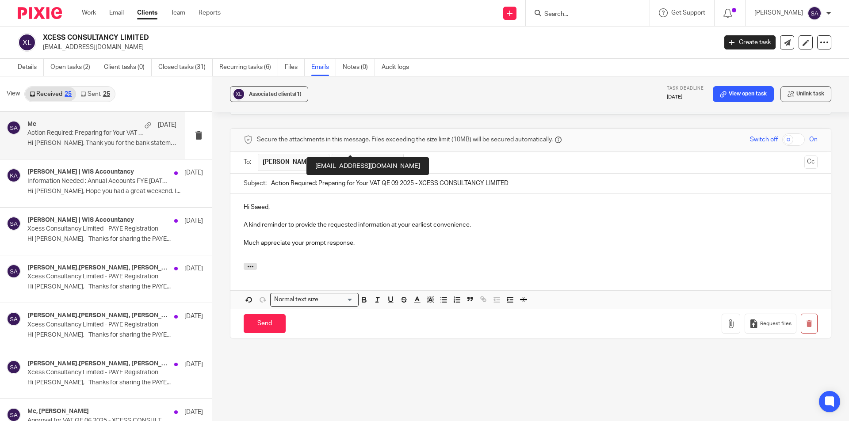
click at [393, 160] on span at bounding box center [396, 163] width 6 height 6
click at [804, 156] on button "Cc" at bounding box center [810, 162] width 13 height 13
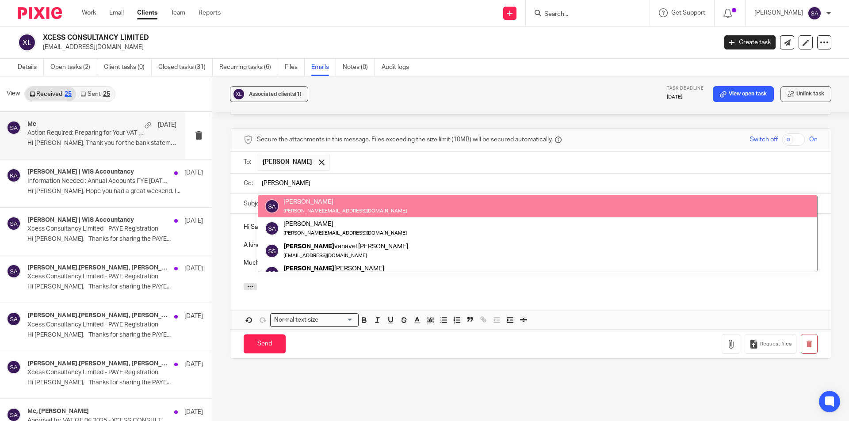
type input "[PERSON_NAME]"
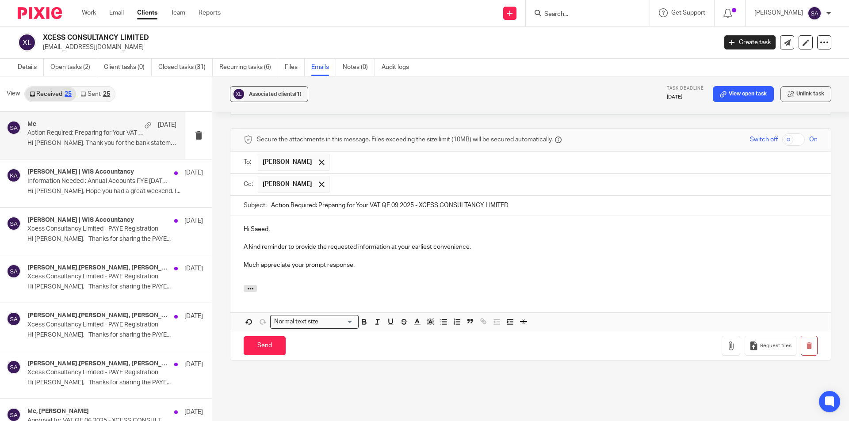
click at [334, 176] on input "text" at bounding box center [574, 184] width 480 height 17
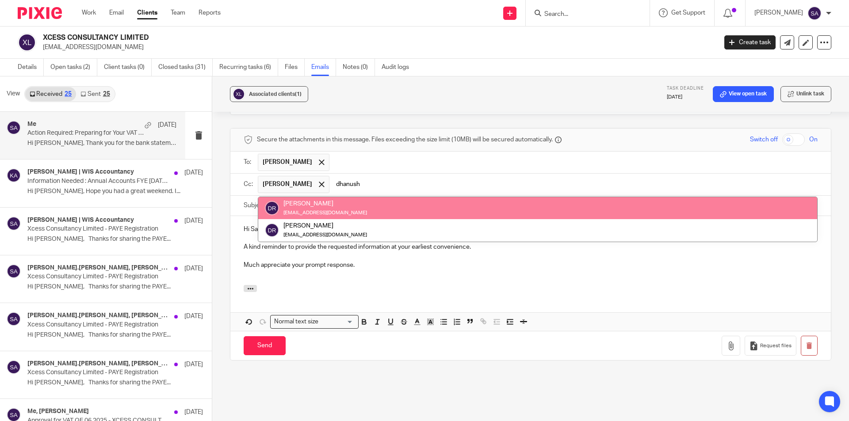
type input "dhanush"
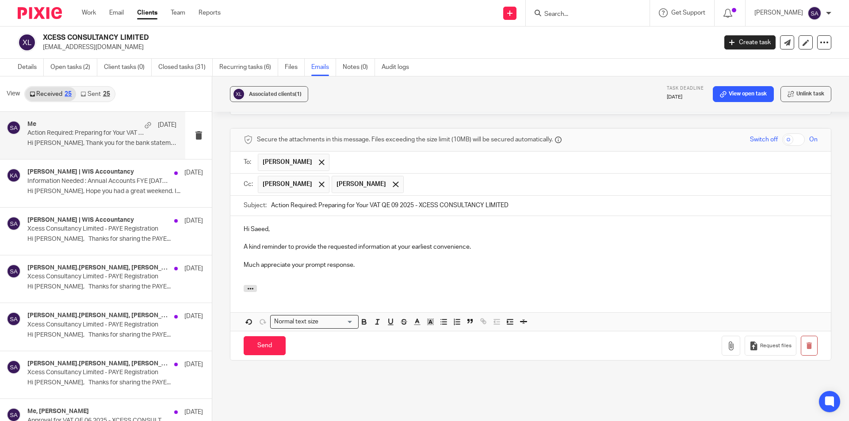
click at [363, 261] on p "Much appreciate your prompt response." at bounding box center [531, 265] width 574 height 9
